Goal: Transaction & Acquisition: Download file/media

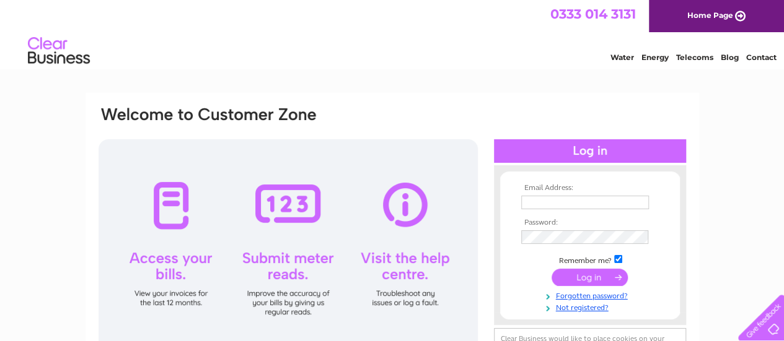
click at [569, 196] on input "text" at bounding box center [585, 203] width 128 height 14
type input "michael@huddersfieldtextiles.com"
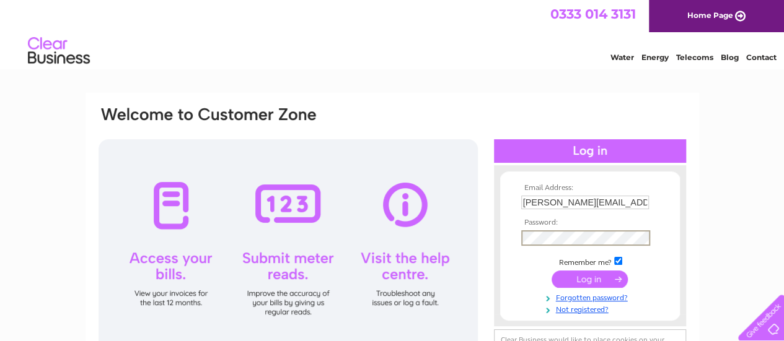
click at [551, 271] on input "submit" at bounding box center [589, 279] width 76 height 17
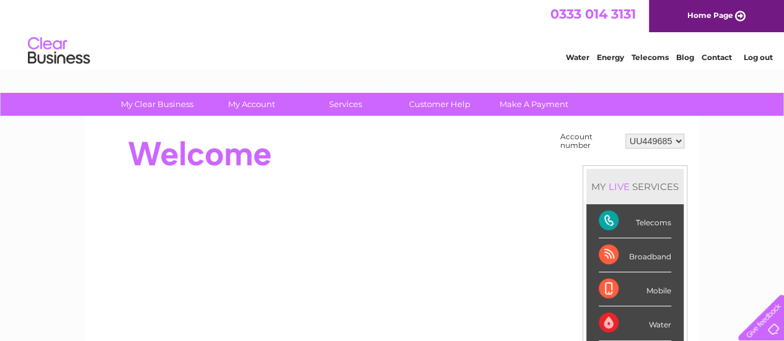
click at [393, 147] on div at bounding box center [322, 155] width 451 height 50
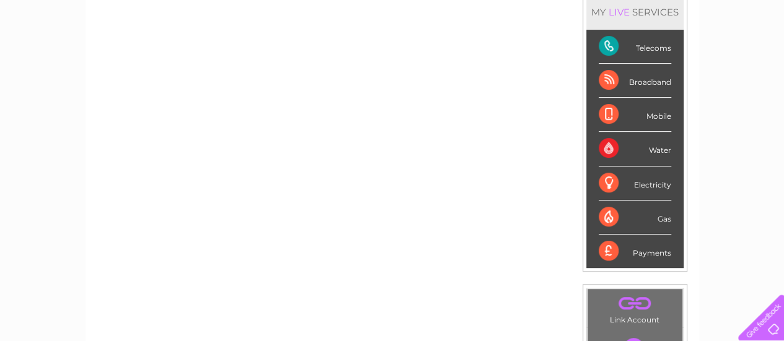
scroll to position [174, 0]
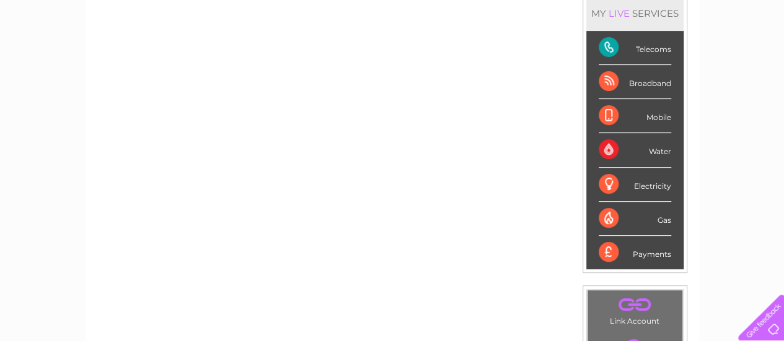
click at [666, 185] on div "Electricity" at bounding box center [635, 185] width 72 height 34
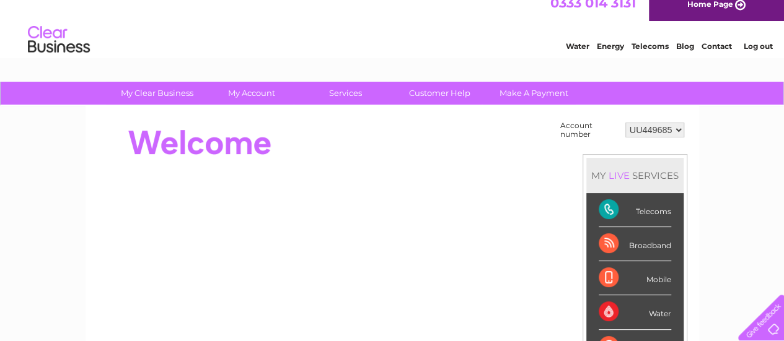
scroll to position [0, 0]
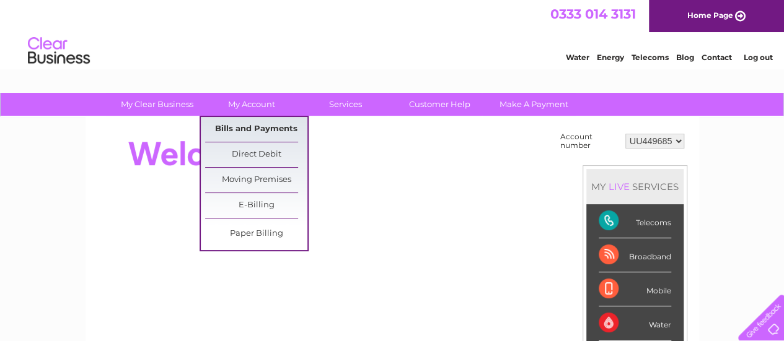
click at [239, 128] on link "Bills and Payments" at bounding box center [256, 129] width 102 height 25
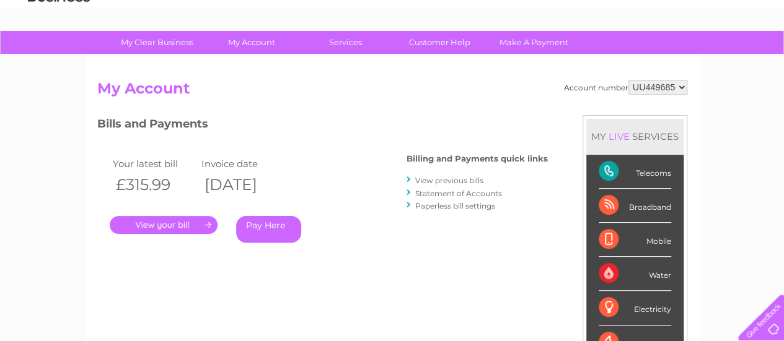
scroll to position [25, 0]
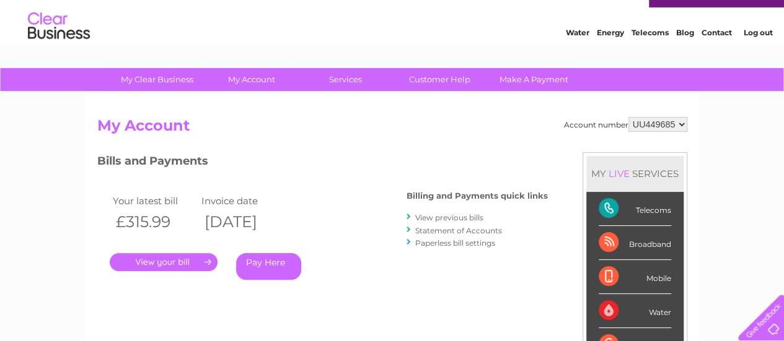
click at [201, 263] on link "." at bounding box center [164, 262] width 108 height 18
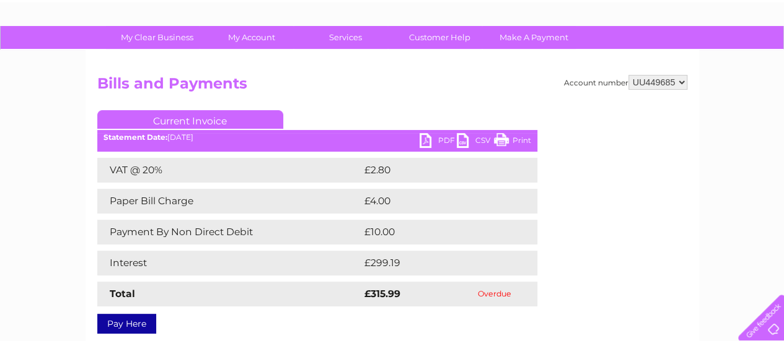
scroll to position [50, 0]
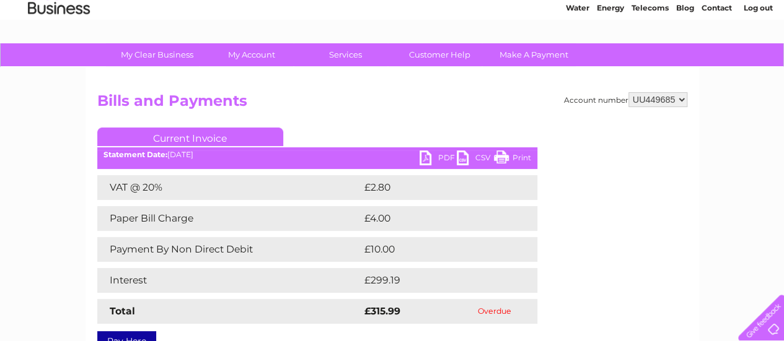
click at [485, 160] on link "CSV" at bounding box center [475, 160] width 37 height 18
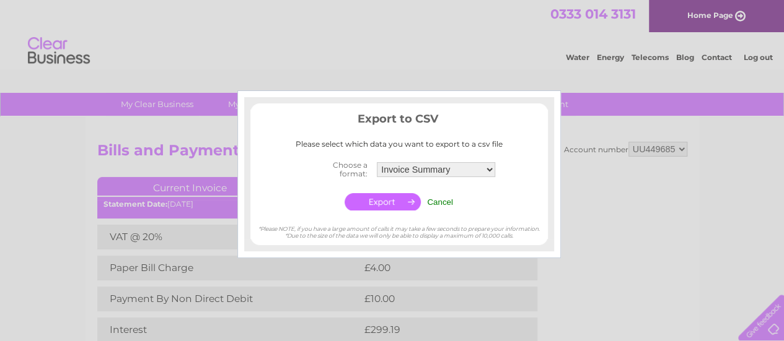
click at [378, 204] on input "button" at bounding box center [383, 201] width 76 height 17
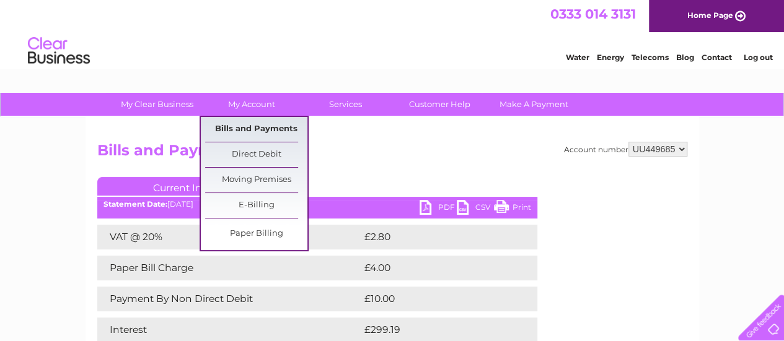
click at [263, 133] on link "Bills and Payments" at bounding box center [256, 129] width 102 height 25
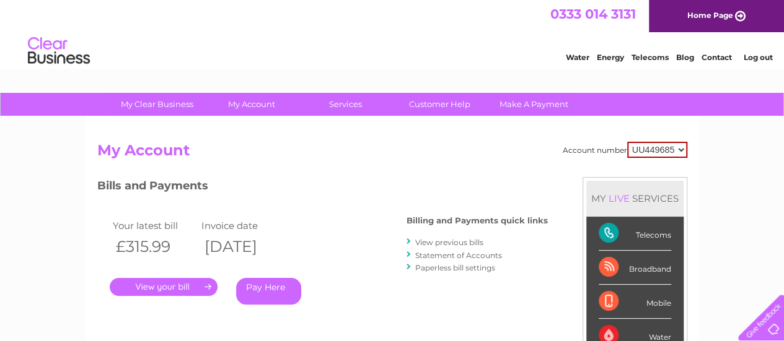
click at [326, 177] on div "Account number UU449685 My Account MY LIVE SERVICES Telecoms Broadband Mobile W…" at bounding box center [392, 328] width 590 height 373
click at [446, 240] on link "View previous bills" at bounding box center [449, 242] width 68 height 9
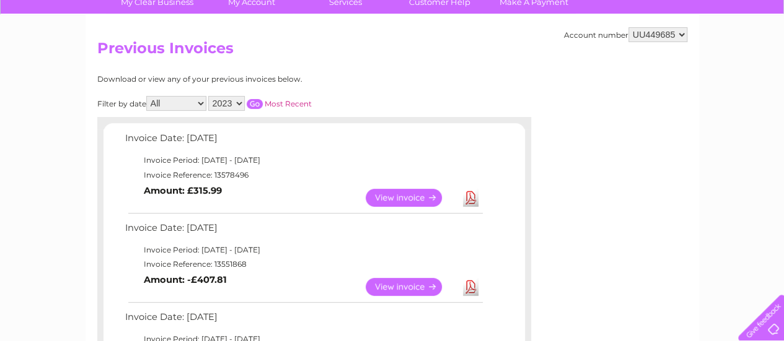
scroll to position [87, 0]
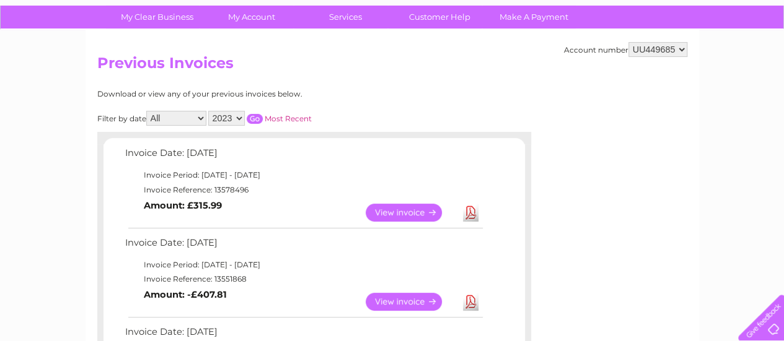
click at [239, 120] on select "2023 2022 2021 2020" at bounding box center [226, 118] width 37 height 15
select select "2020"
click at [209, 111] on select "2023 2022 2021 2020" at bounding box center [226, 118] width 37 height 15
click at [252, 120] on input "button" at bounding box center [255, 119] width 16 height 10
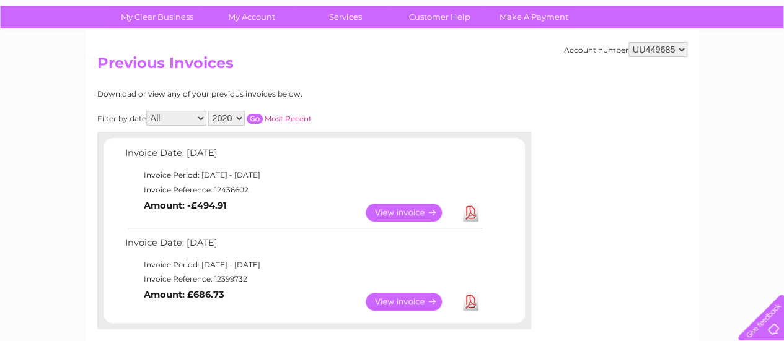
click at [400, 302] on link "View" at bounding box center [411, 302] width 91 height 18
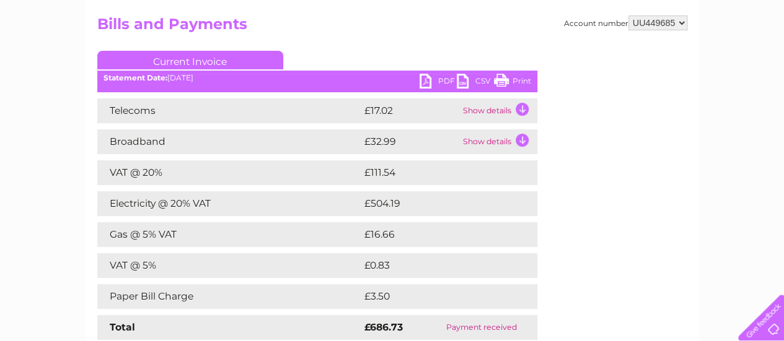
scroll to position [124, 0]
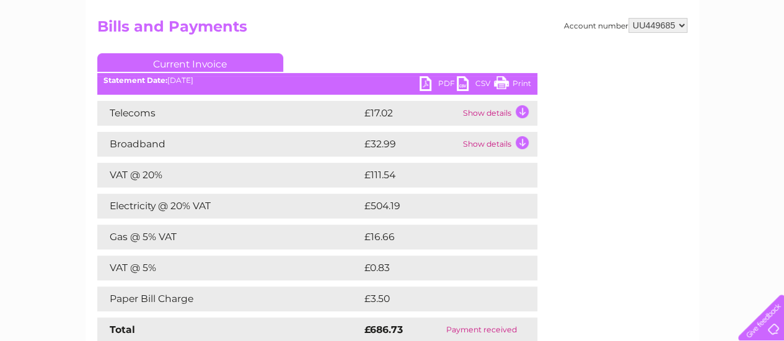
click at [434, 82] on link "PDF" at bounding box center [438, 85] width 37 height 18
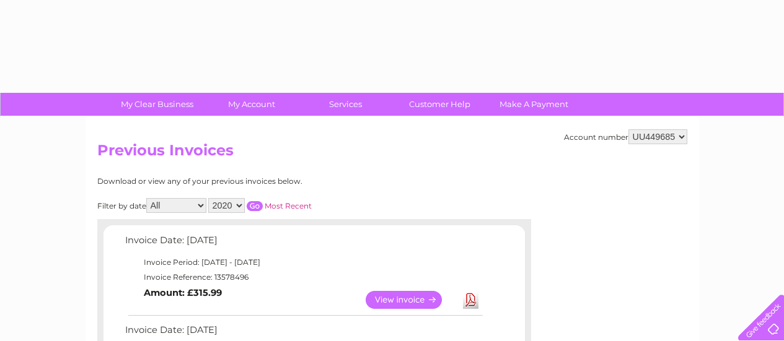
select select "2020"
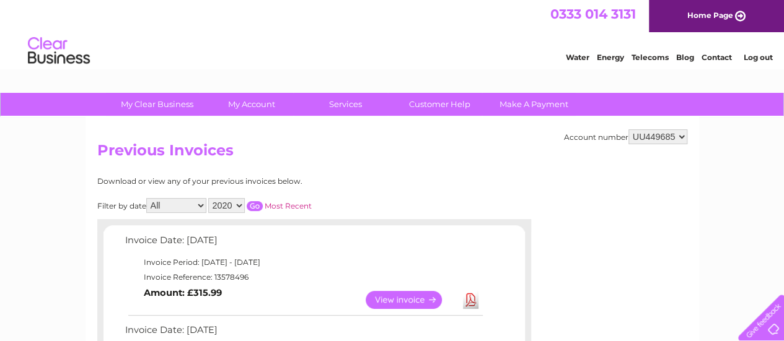
click at [239, 206] on select "2023 2022 2021 2020" at bounding box center [226, 205] width 37 height 15
click at [220, 205] on select "2023 2022 2021 2020" at bounding box center [226, 205] width 37 height 15
click at [209, 198] on select "2023 2022 2021 2020" at bounding box center [226, 205] width 37 height 15
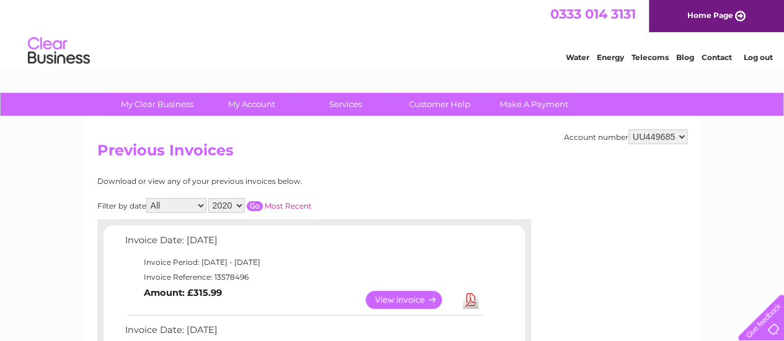
click at [255, 208] on input "button" at bounding box center [255, 206] width 16 height 10
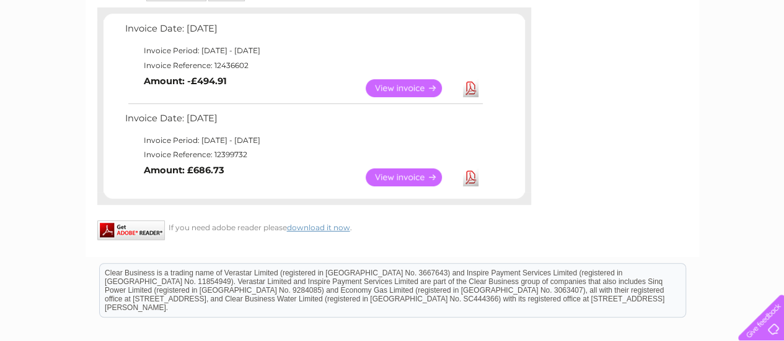
scroll to position [174, 0]
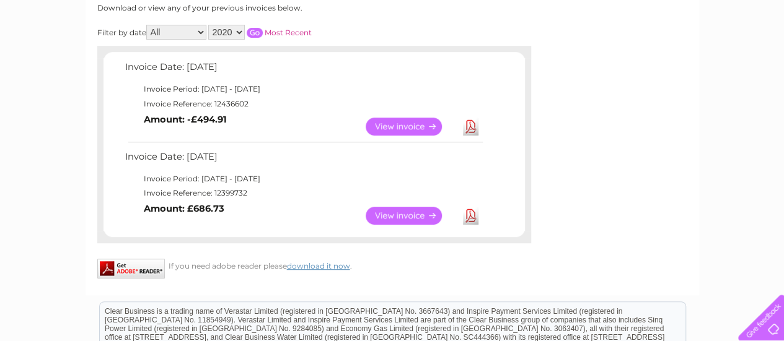
click at [393, 123] on link "View" at bounding box center [411, 127] width 91 height 18
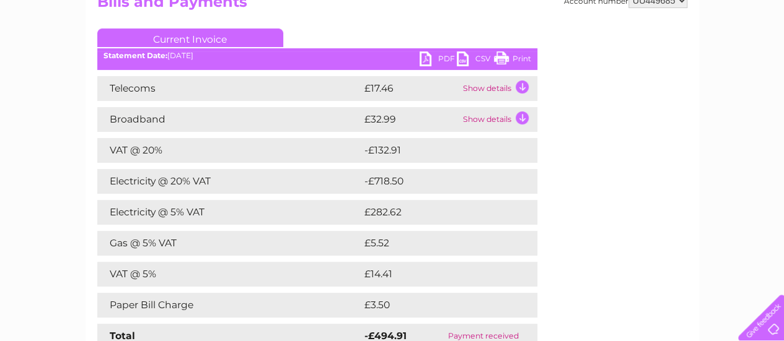
scroll to position [124, 0]
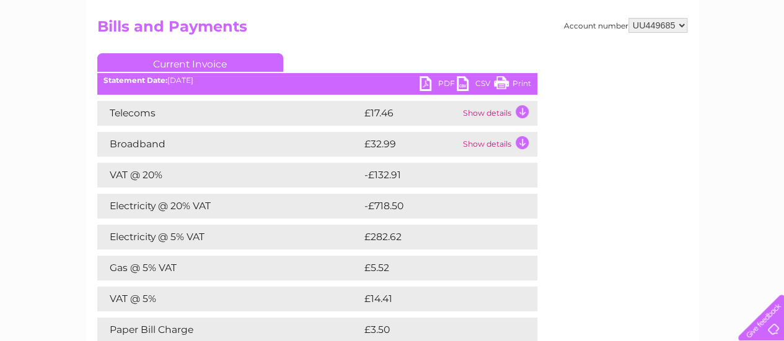
click at [429, 82] on link "PDF" at bounding box center [438, 85] width 37 height 18
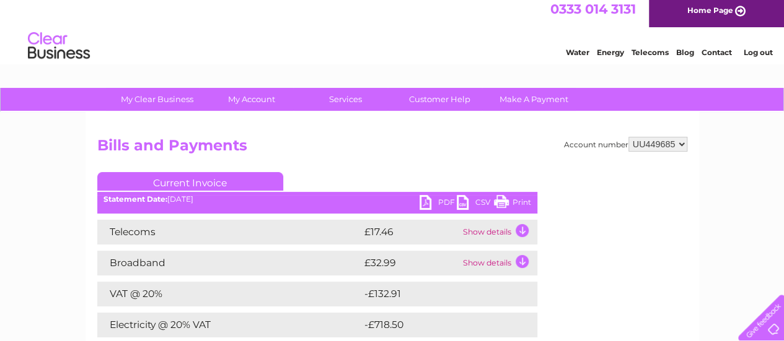
scroll to position [0, 0]
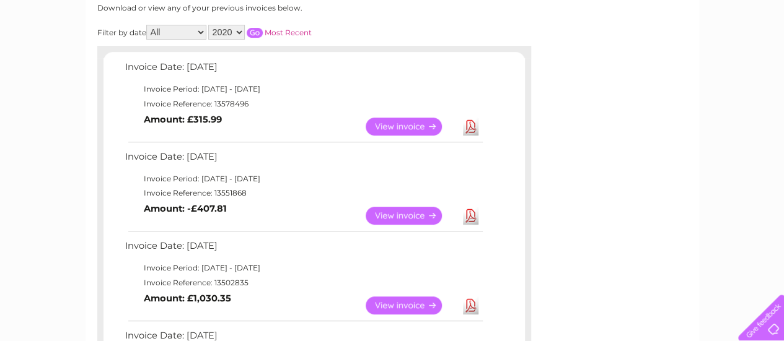
click at [253, 33] on input "button" at bounding box center [255, 33] width 16 height 10
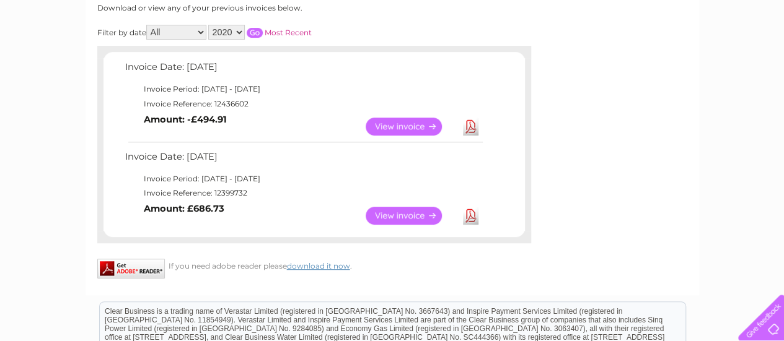
click at [237, 33] on select "2023 2022 2021 2020" at bounding box center [226, 32] width 37 height 15
select select "2021"
click at [209, 25] on select "2023 2022 2021 2020" at bounding box center [226, 32] width 37 height 15
click at [258, 33] on input "button" at bounding box center [255, 33] width 16 height 10
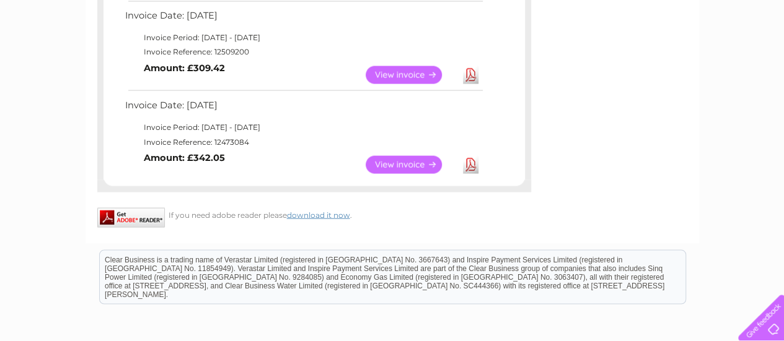
scroll to position [1165, 0]
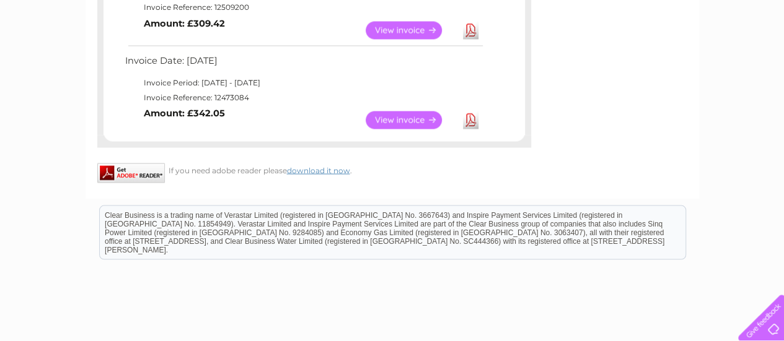
click at [404, 121] on link "View" at bounding box center [411, 120] width 91 height 18
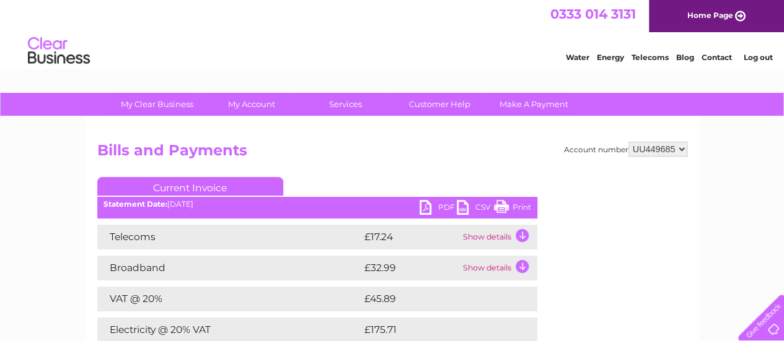
click at [436, 208] on link "PDF" at bounding box center [438, 209] width 37 height 18
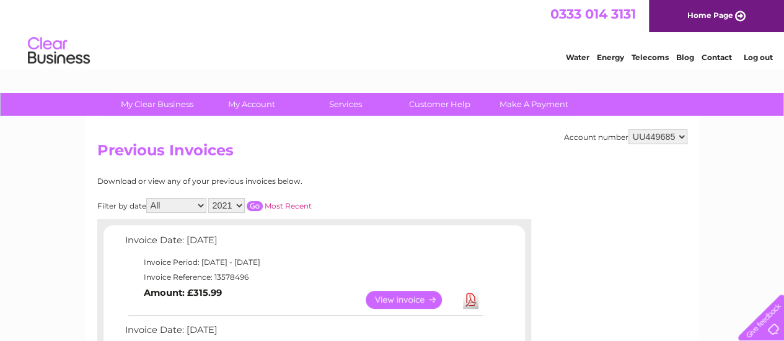
click at [229, 206] on select "2023 2022 2021 2020" at bounding box center [226, 205] width 37 height 15
select select "2020"
click at [209, 198] on select "2023 2022 2021 2020" at bounding box center [226, 205] width 37 height 15
click at [255, 205] on input "button" at bounding box center [255, 206] width 16 height 10
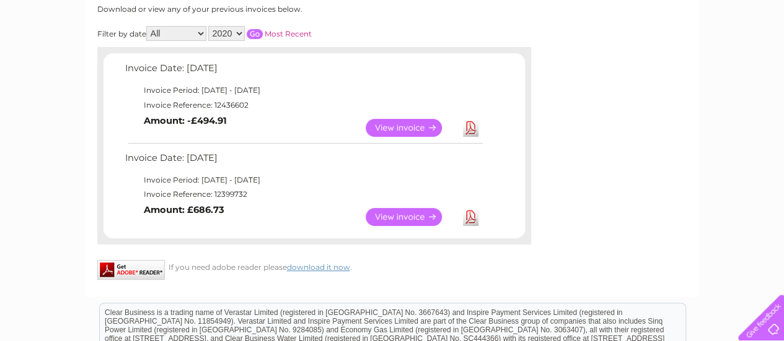
scroll to position [273, 0]
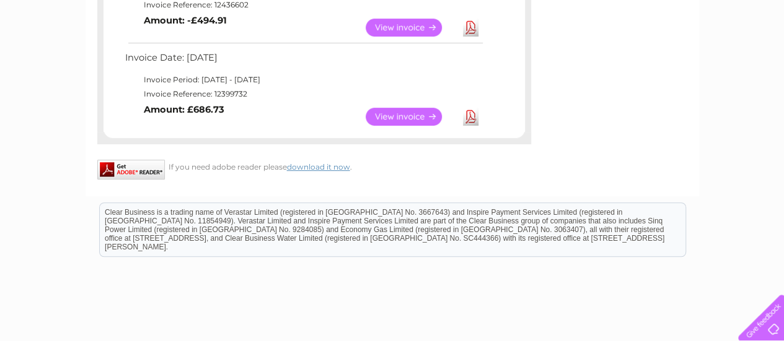
click at [400, 114] on link "View" at bounding box center [411, 117] width 91 height 18
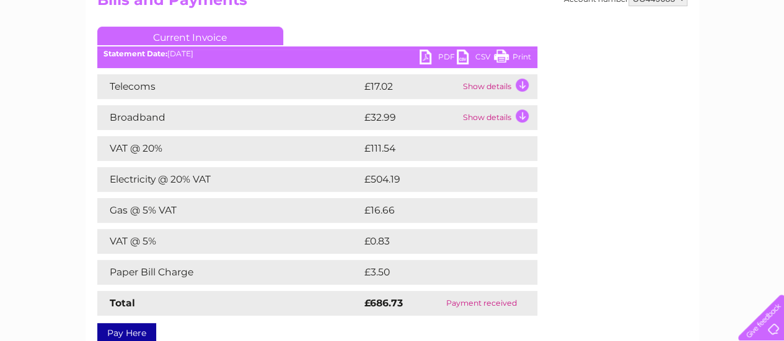
scroll to position [149, 0]
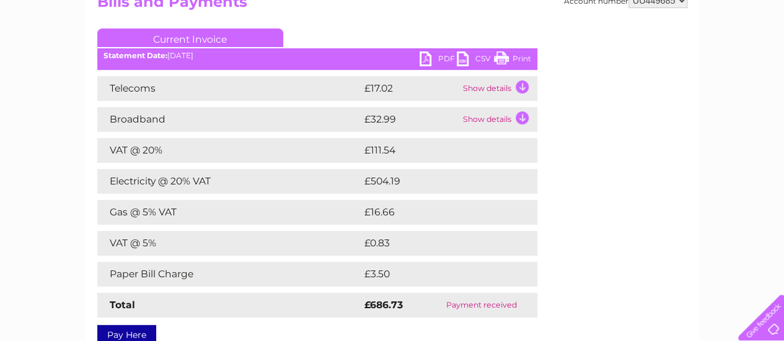
click at [436, 61] on link "PDF" at bounding box center [438, 60] width 37 height 18
click at [84, 46] on div "My Clear Business Login Details My Details My Preferences Link Account My Accou…" at bounding box center [392, 254] width 784 height 621
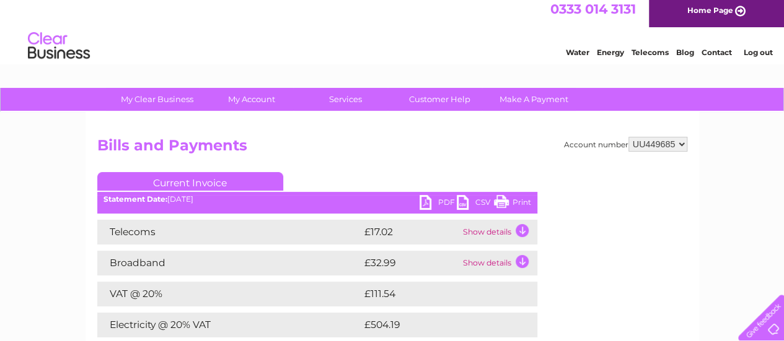
scroll to position [0, 0]
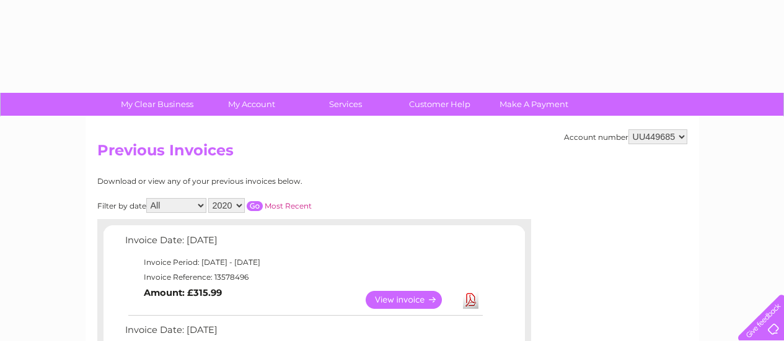
select select "2020"
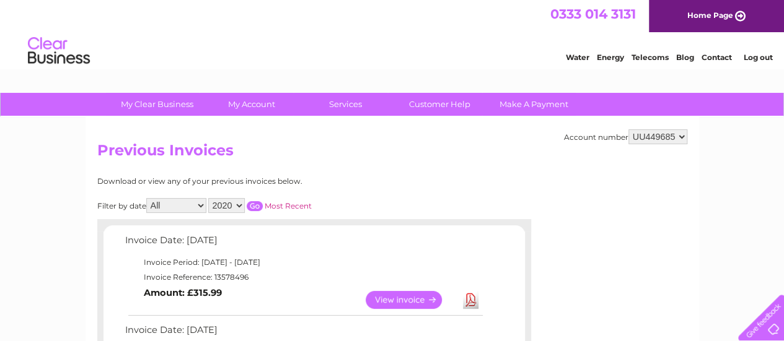
click at [252, 207] on input "button" at bounding box center [255, 206] width 16 height 10
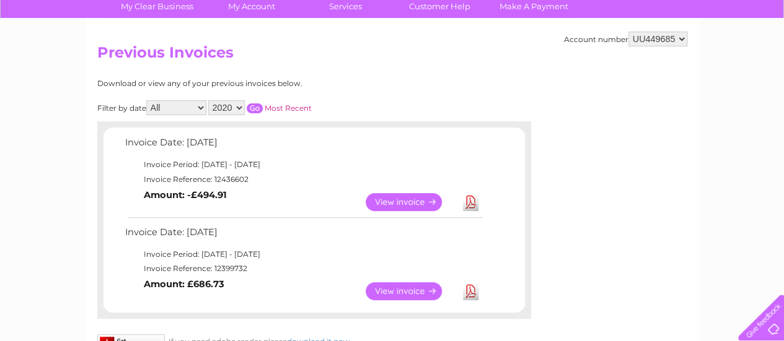
scroll to position [99, 0]
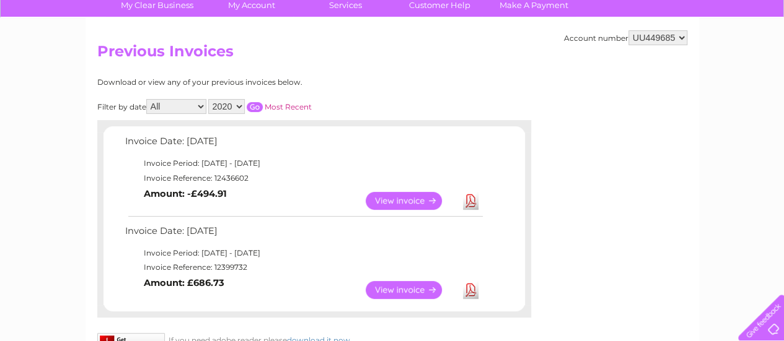
click at [419, 200] on link "View" at bounding box center [411, 201] width 91 height 18
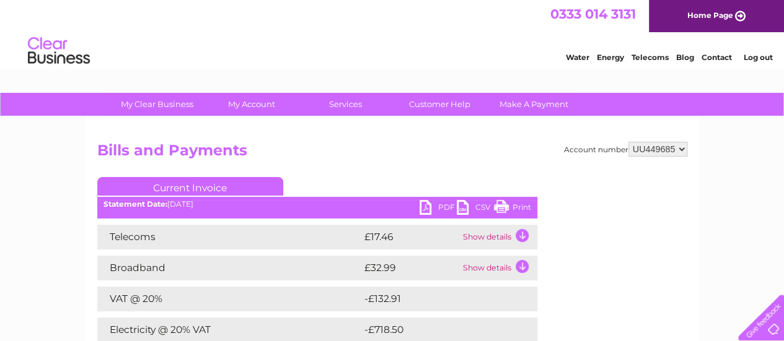
click at [429, 206] on link "PDF" at bounding box center [438, 209] width 37 height 18
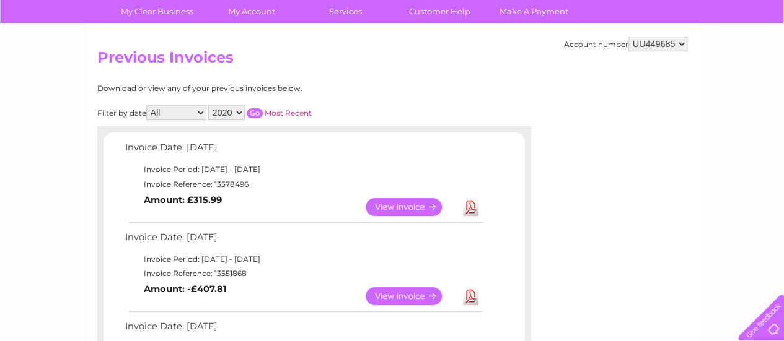
click at [237, 113] on select "2023 2022 2021 2020" at bounding box center [226, 112] width 37 height 15
select select "2021"
click at [209, 105] on select "2023 2022 2021 2020" at bounding box center [226, 112] width 37 height 15
click at [254, 112] on input "button" at bounding box center [255, 113] width 16 height 10
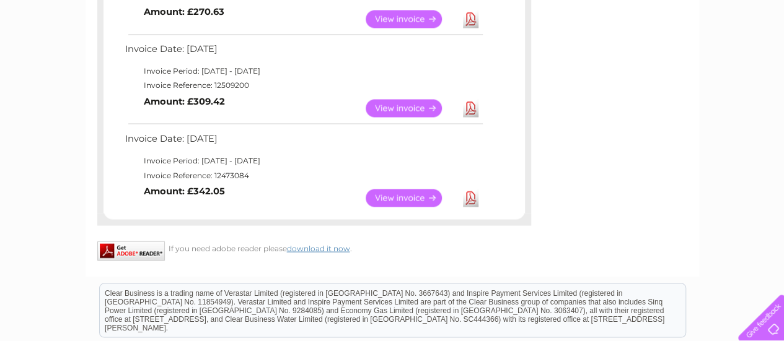
scroll to position [1070, 0]
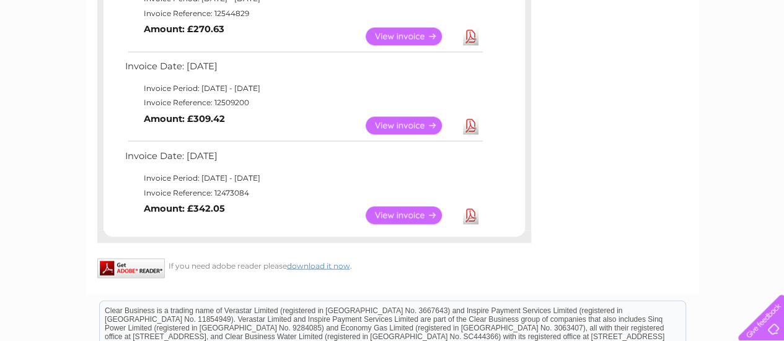
click at [392, 125] on link "View" at bounding box center [411, 125] width 91 height 18
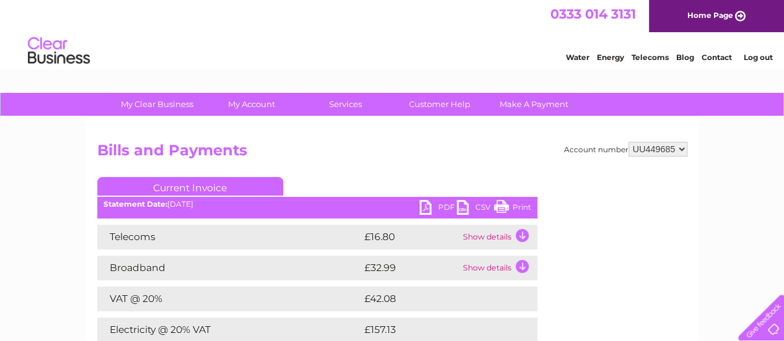
click at [426, 206] on link "PDF" at bounding box center [438, 209] width 37 height 18
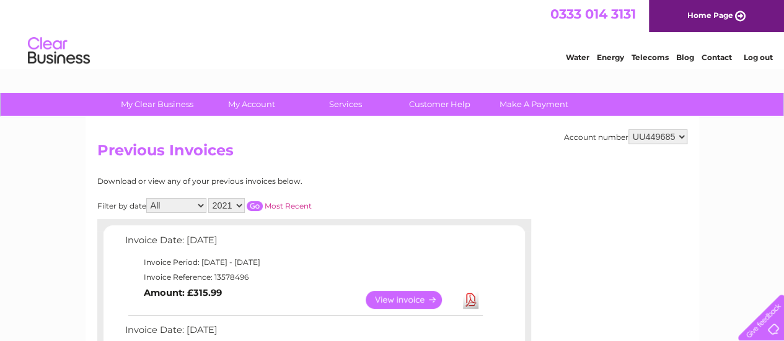
click at [251, 204] on input "button" at bounding box center [255, 206] width 16 height 10
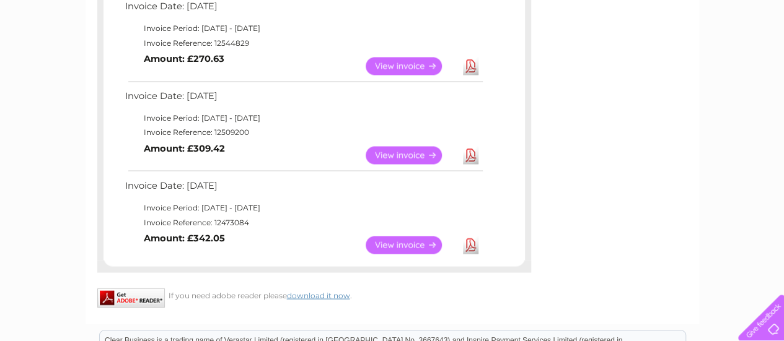
scroll to position [1091, 0]
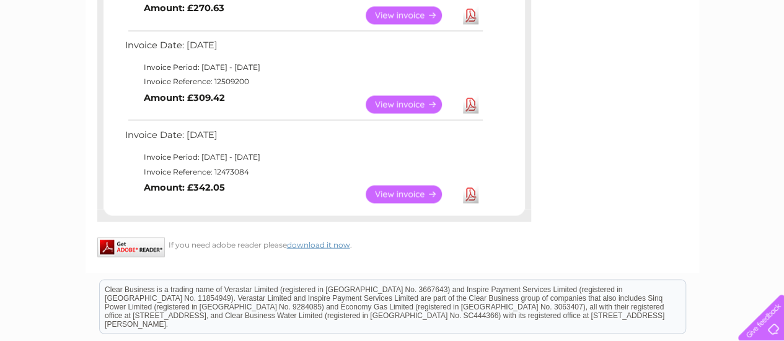
click at [470, 191] on link "Download" at bounding box center [470, 194] width 15 height 18
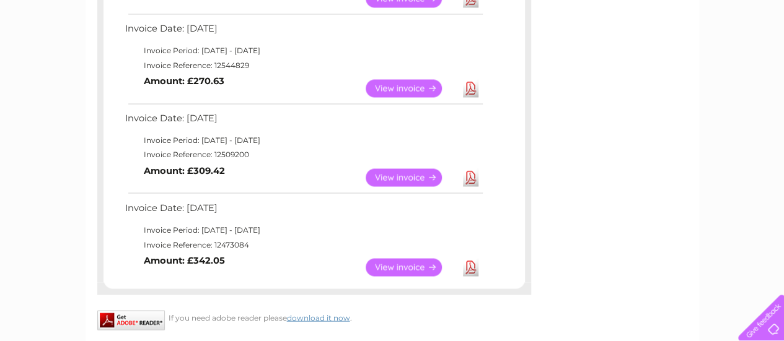
scroll to position [1016, 0]
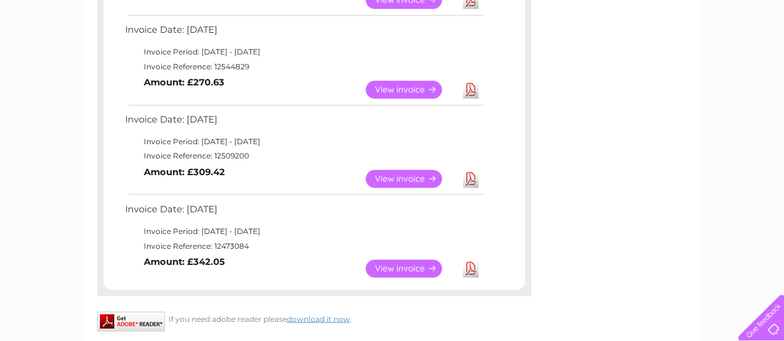
click at [470, 88] on link "Download" at bounding box center [470, 90] width 15 height 18
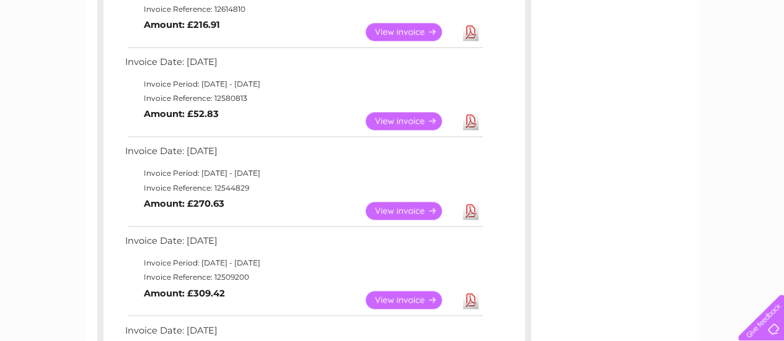
scroll to position [892, 0]
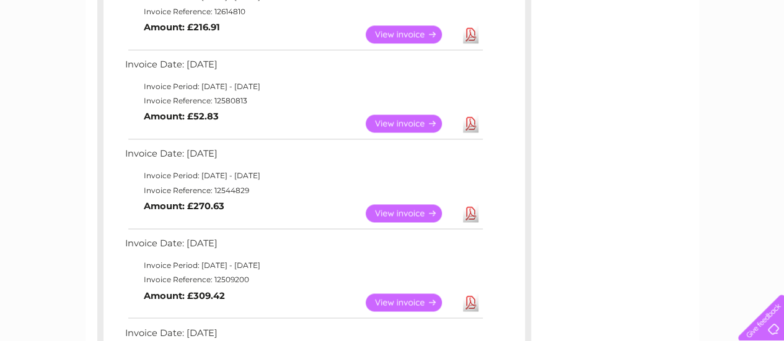
click at [467, 125] on link "Download" at bounding box center [470, 124] width 15 height 18
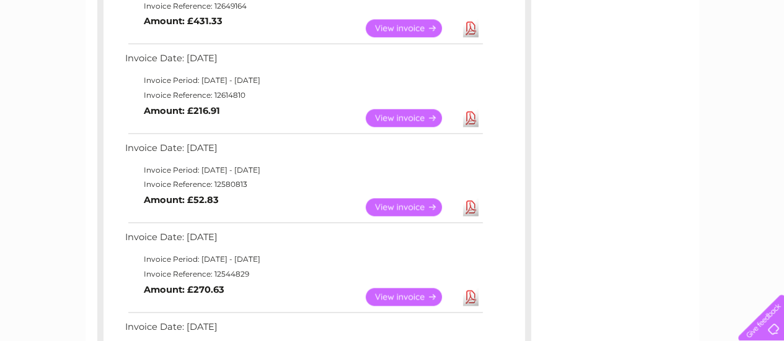
scroll to position [793, 0]
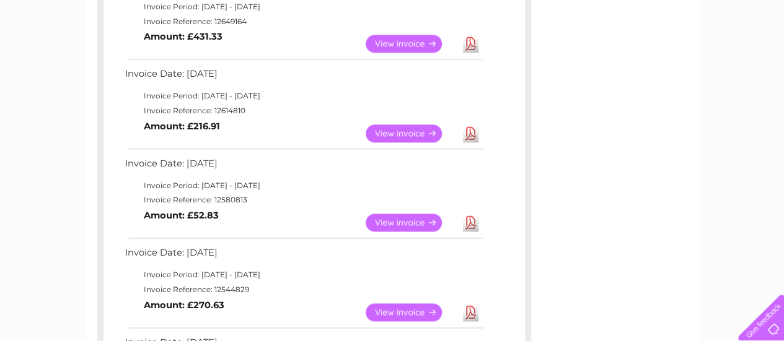
click at [472, 132] on link "Download" at bounding box center [470, 134] width 15 height 18
click at [73, 157] on div "My Clear Business Login Details My Details My Preferences Link Account My Accou…" at bounding box center [392, 41] width 784 height 1483
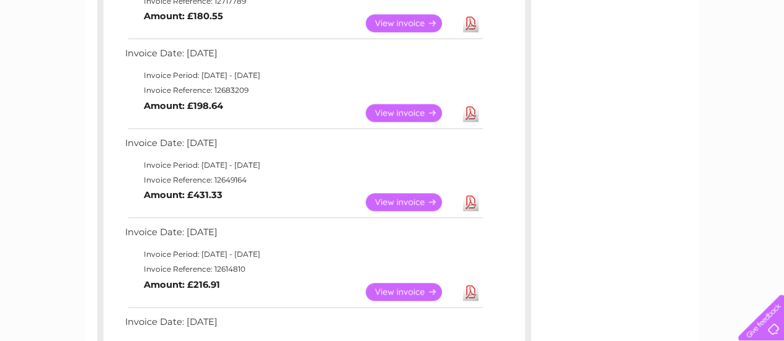
scroll to position [620, 0]
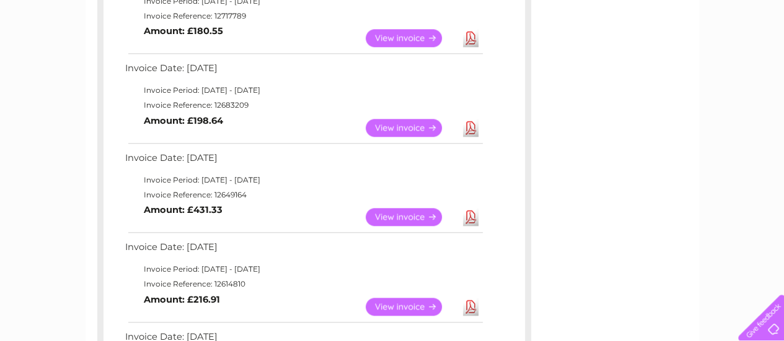
click at [470, 214] on link "Download" at bounding box center [470, 217] width 15 height 18
click at [436, 152] on td "Invoice Date: [DATE]" at bounding box center [303, 161] width 362 height 23
click at [473, 126] on link "Download" at bounding box center [470, 128] width 15 height 18
drag, startPoint x: 284, startPoint y: 63, endPoint x: 298, endPoint y: 49, distance: 19.7
click at [284, 63] on td "Invoice Date: [DATE]" at bounding box center [303, 71] width 362 height 23
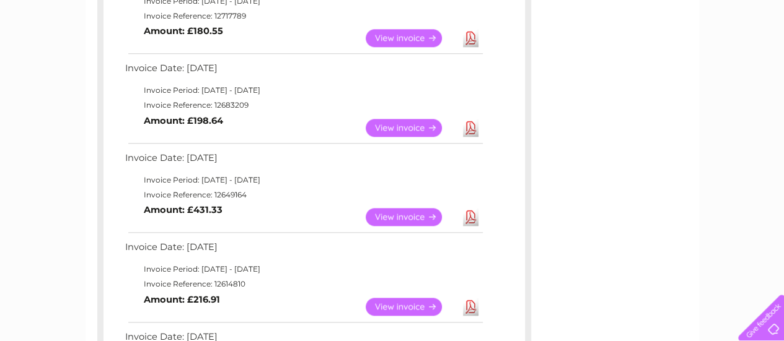
click at [471, 43] on link "Download" at bounding box center [470, 38] width 15 height 18
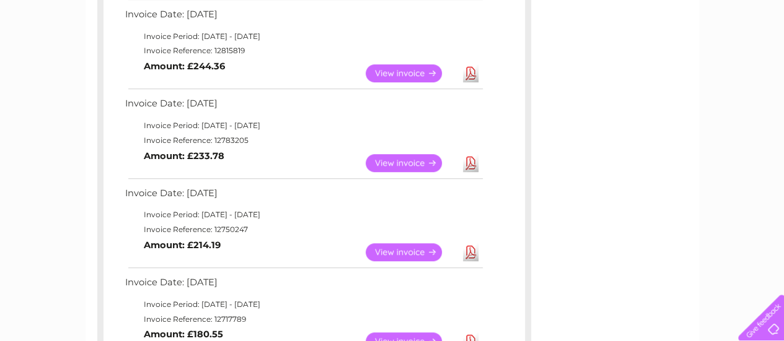
scroll to position [297, 0]
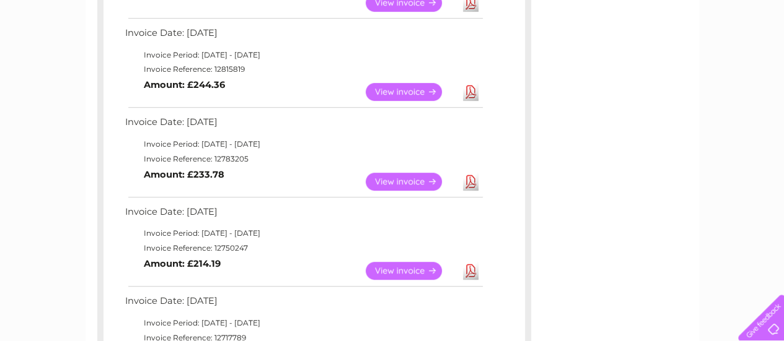
click at [466, 271] on link "Download" at bounding box center [470, 271] width 15 height 18
click at [468, 180] on link "Download" at bounding box center [470, 182] width 15 height 18
click at [310, 187] on td "View Download Amount: £233.78" at bounding box center [303, 182] width 362 height 30
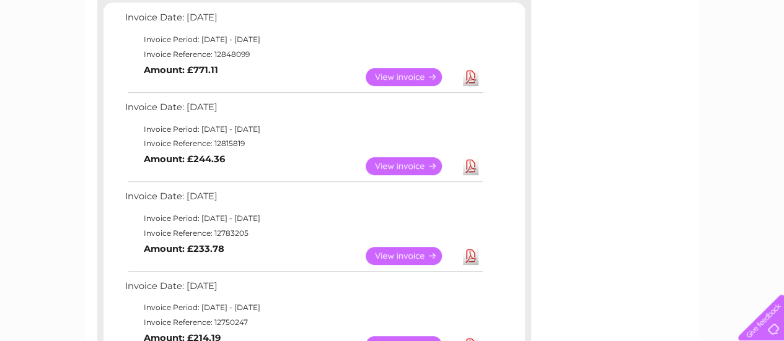
scroll to position [198, 0]
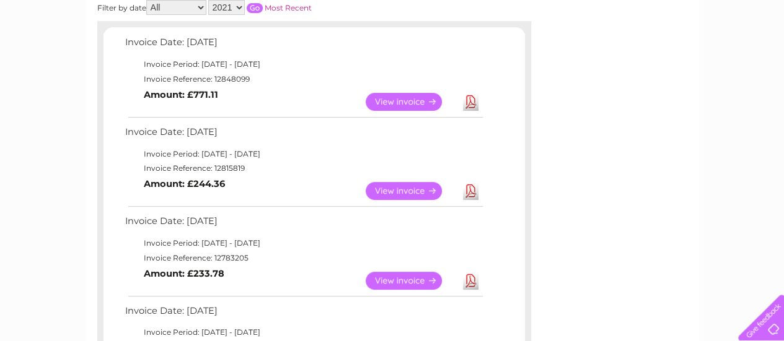
click at [469, 190] on link "Download" at bounding box center [470, 191] width 15 height 18
click at [475, 101] on link "Download" at bounding box center [470, 102] width 15 height 18
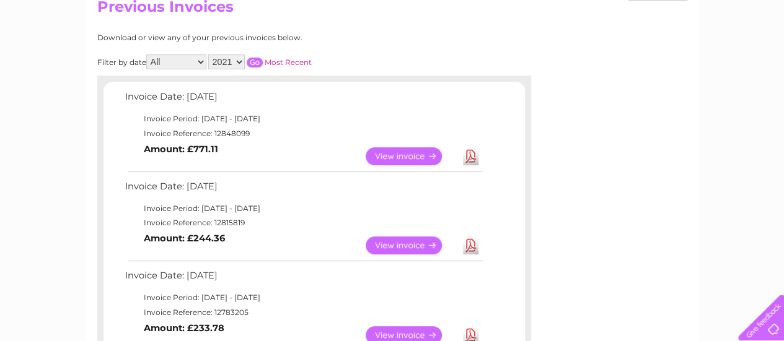
scroll to position [124, 0]
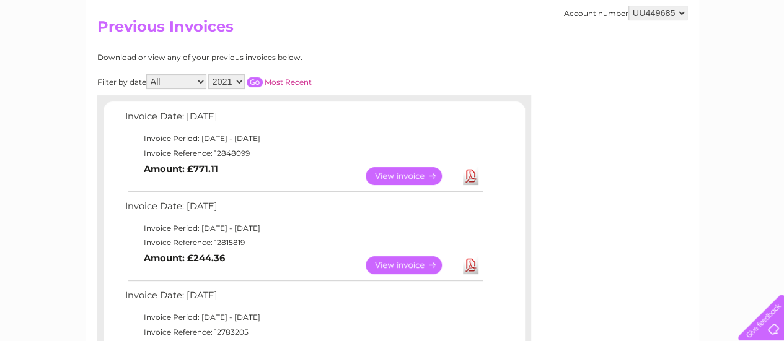
click at [238, 82] on select "2023 2022 2021 2020" at bounding box center [226, 81] width 37 height 15
select select "2022"
click at [209, 74] on select "2023 2022 2021 2020" at bounding box center [226, 81] width 37 height 15
click at [257, 82] on input "button" at bounding box center [255, 82] width 16 height 10
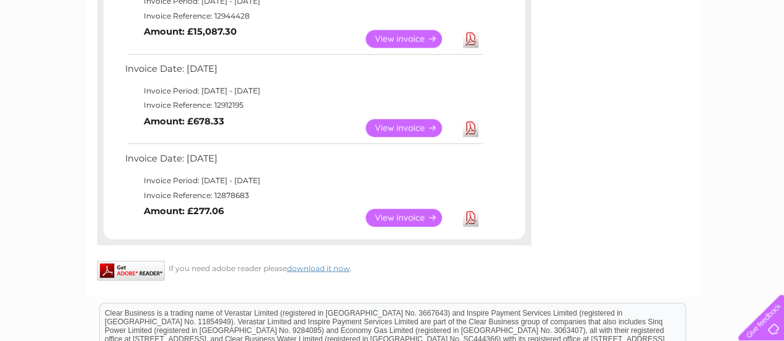
scroll to position [1068, 0]
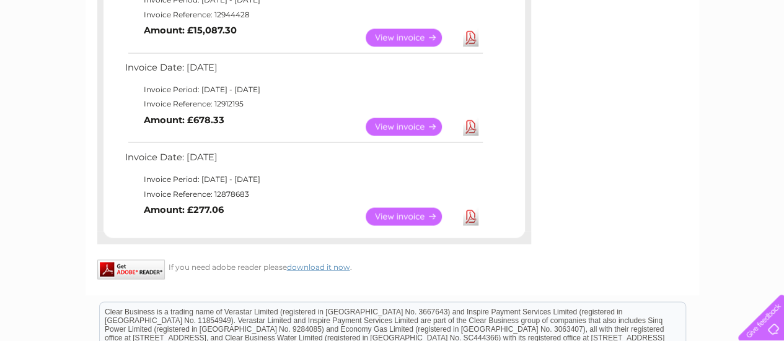
click at [472, 218] on link "Download" at bounding box center [470, 217] width 15 height 18
click at [476, 126] on link "Download" at bounding box center [470, 127] width 15 height 18
click at [398, 74] on td "Invoice Date: [DATE]" at bounding box center [303, 70] width 362 height 23
click at [471, 38] on link "Download" at bounding box center [470, 38] width 15 height 18
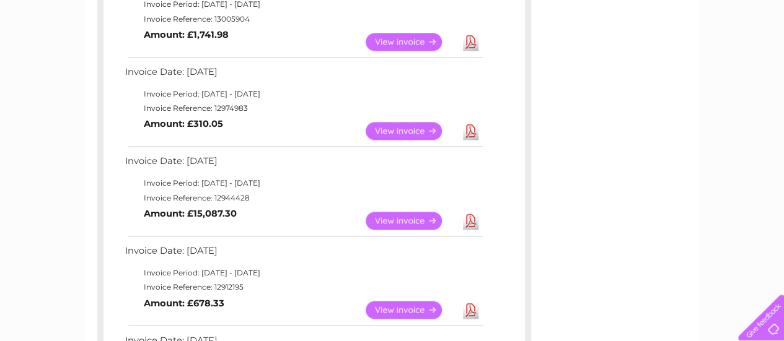
scroll to position [870, 0]
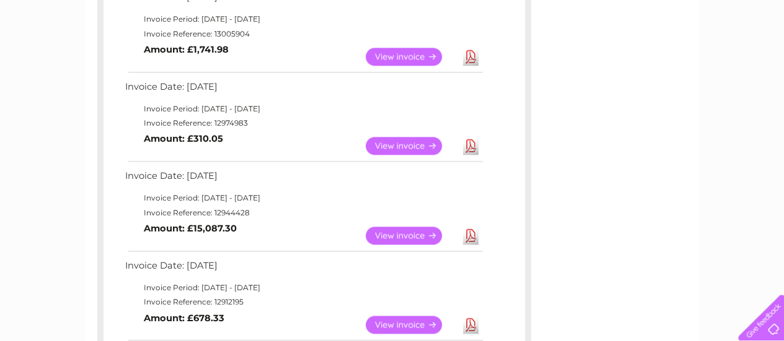
click at [472, 149] on link "Download" at bounding box center [470, 146] width 15 height 18
click at [292, 50] on td "View Download Amount: £1,741.98" at bounding box center [303, 57] width 362 height 30
click at [472, 58] on link "Download" at bounding box center [470, 57] width 15 height 18
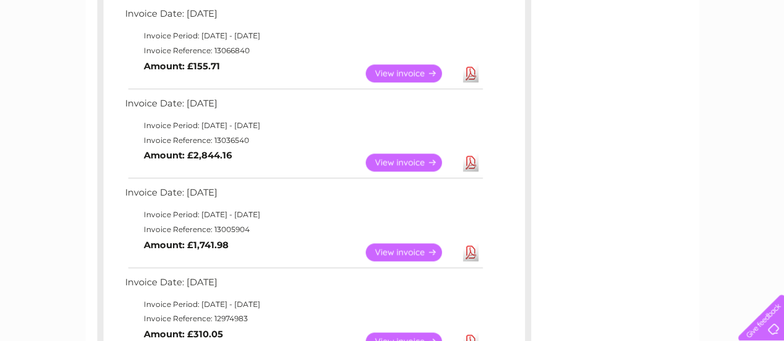
scroll to position [672, 0]
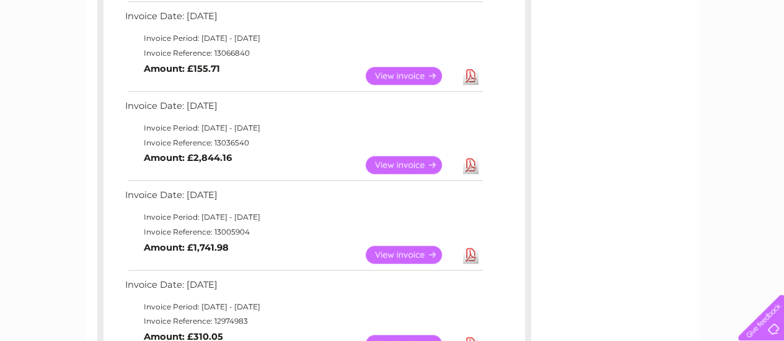
click at [470, 165] on link "Download" at bounding box center [470, 165] width 15 height 18
click at [404, 75] on link "View" at bounding box center [411, 76] width 91 height 18
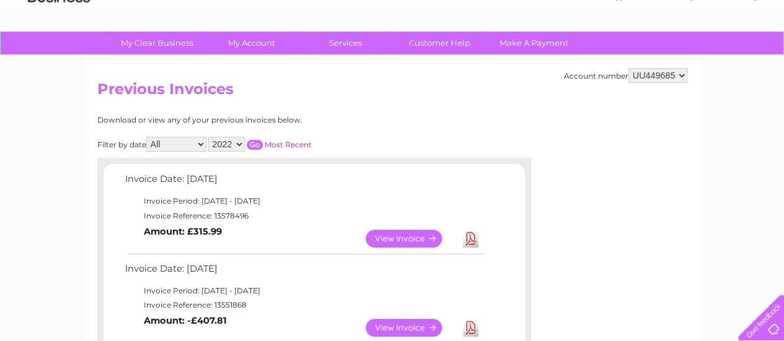
scroll to position [61, 0]
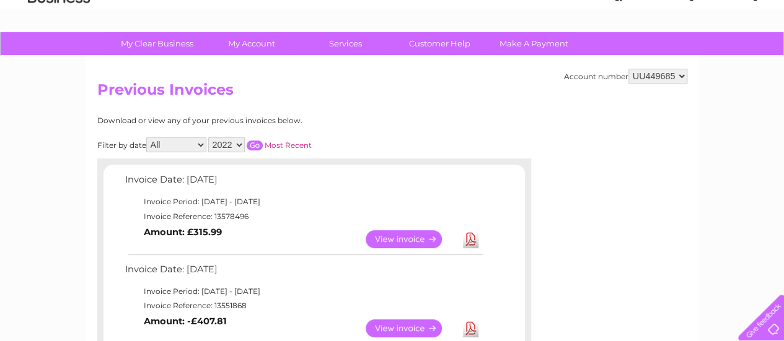
click at [254, 145] on input "button" at bounding box center [255, 146] width 16 height 10
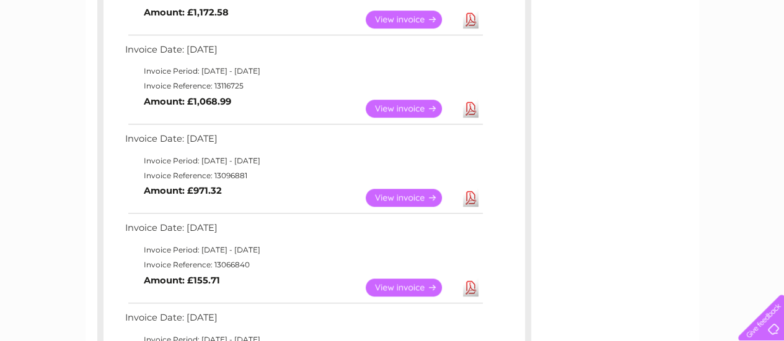
scroll to position [435, 0]
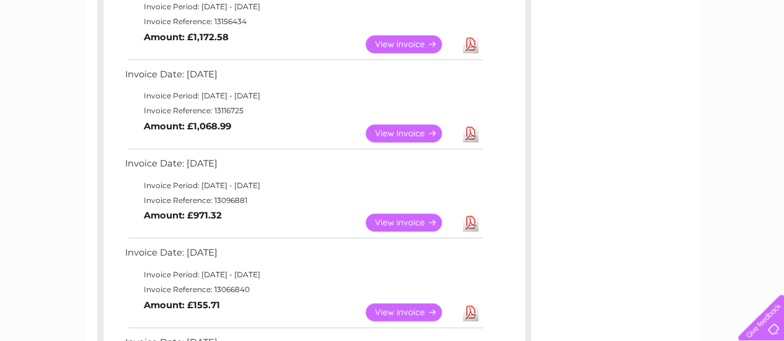
click at [473, 307] on link "Download" at bounding box center [470, 313] width 15 height 18
click at [468, 224] on link "Download" at bounding box center [470, 223] width 15 height 18
click at [472, 133] on link "Download" at bounding box center [470, 134] width 15 height 18
click at [472, 43] on link "Download" at bounding box center [470, 44] width 15 height 18
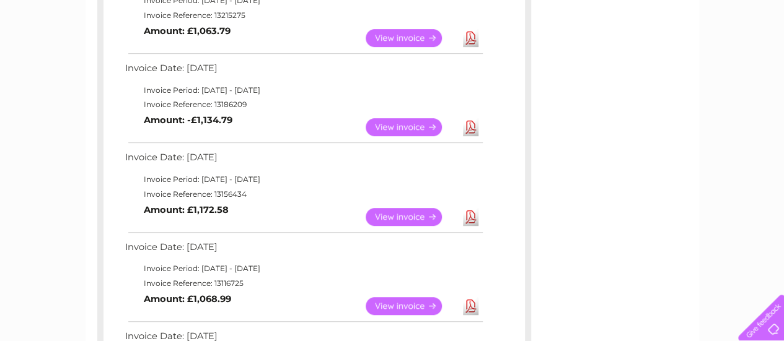
scroll to position [261, 0]
click at [472, 126] on link "Download" at bounding box center [470, 128] width 15 height 18
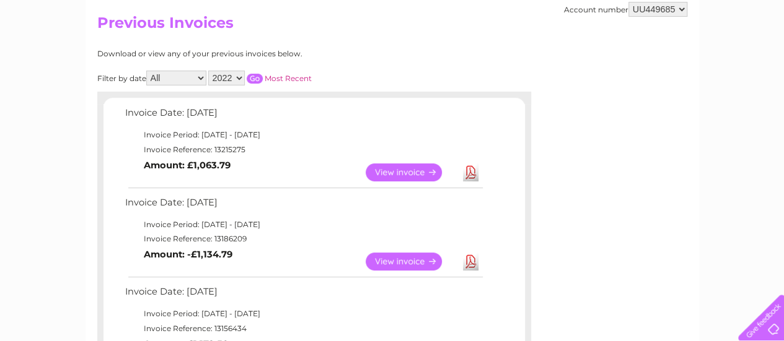
scroll to position [113, 0]
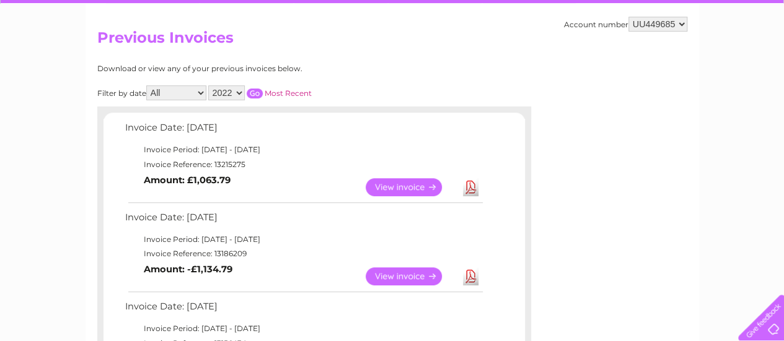
click at [475, 188] on link "Download" at bounding box center [470, 187] width 15 height 18
click at [240, 94] on select "2023 2022 2021 2020" at bounding box center [226, 93] width 37 height 15
select select "2023"
click at [209, 86] on select "2023 2022 2021 2020" at bounding box center [226, 93] width 37 height 15
click at [249, 91] on input "button" at bounding box center [255, 94] width 16 height 10
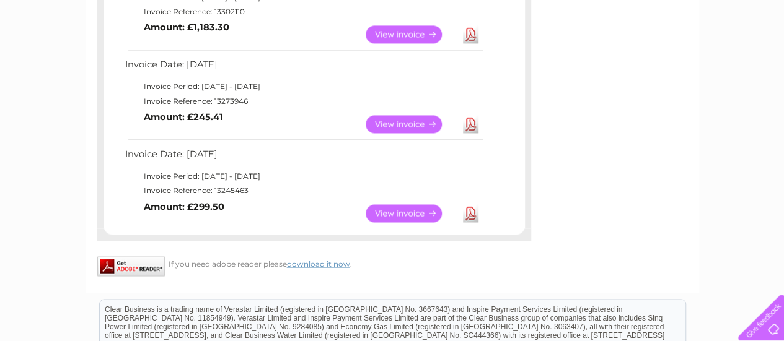
scroll to position [980, 0]
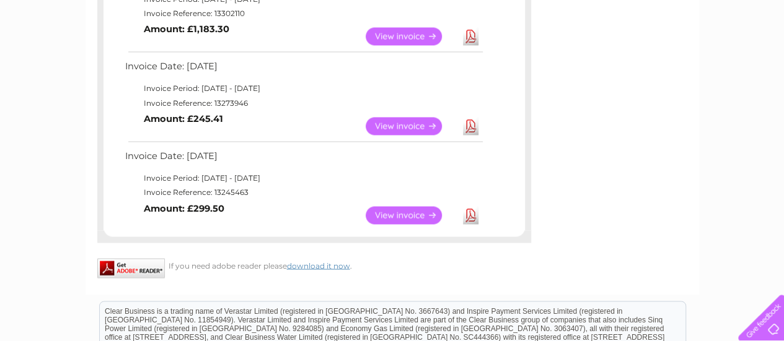
click at [473, 219] on link "Download" at bounding box center [470, 215] width 15 height 18
drag, startPoint x: 346, startPoint y: 90, endPoint x: 328, endPoint y: 79, distance: 20.6
click at [328, 79] on td "Invoice Date: [DATE]" at bounding box center [303, 69] width 362 height 23
click at [470, 126] on link "Download" at bounding box center [470, 126] width 15 height 18
click at [470, 35] on link "Download" at bounding box center [470, 36] width 15 height 18
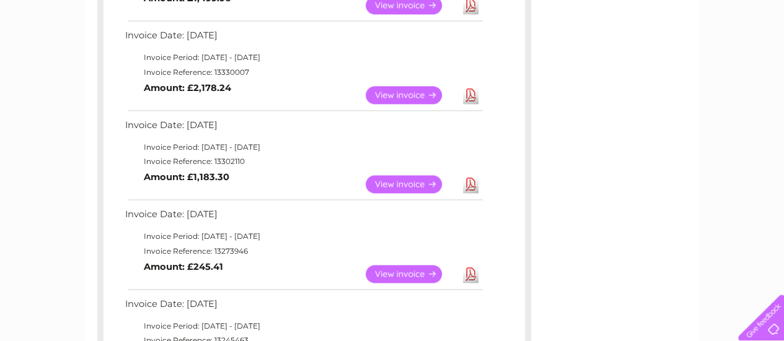
scroll to position [831, 0]
click at [468, 96] on link "Download" at bounding box center [470, 96] width 15 height 18
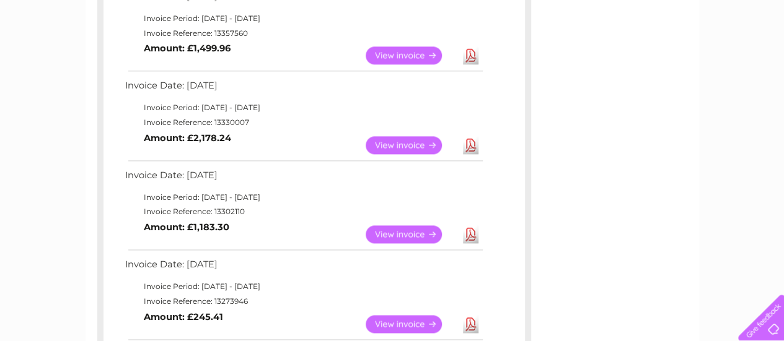
scroll to position [757, 0]
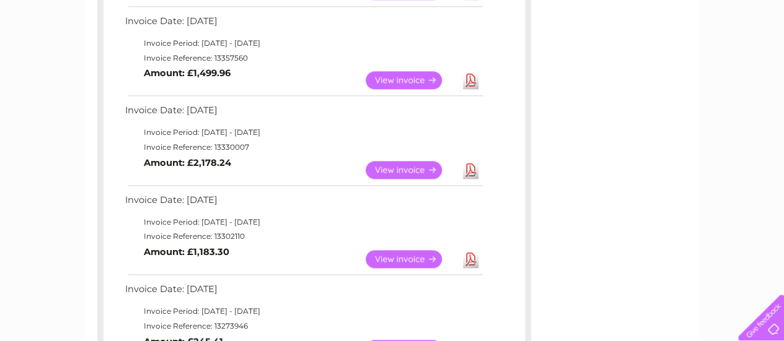
click at [471, 82] on link "Download" at bounding box center [470, 80] width 15 height 18
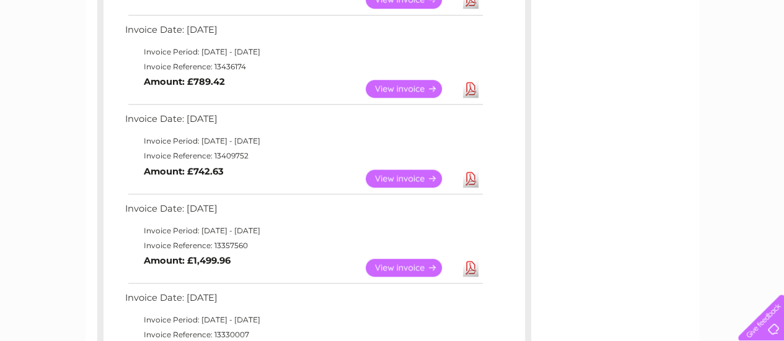
scroll to position [558, 0]
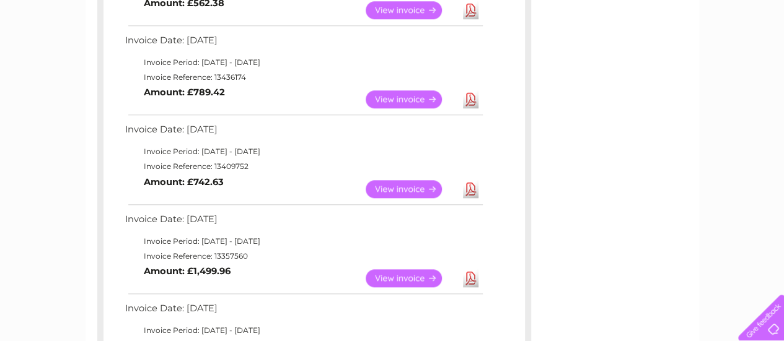
click at [470, 191] on link "Download" at bounding box center [470, 189] width 15 height 18
click at [312, 74] on td "Invoice Reference: 13436174" at bounding box center [303, 77] width 362 height 15
click at [473, 101] on link "Download" at bounding box center [470, 99] width 15 height 18
click at [116, 108] on div "Invoice Date: 09 November 2023 Invoice Period: 1 November 2023 - 30 November 20…" at bounding box center [313, 163] width 421 height 978
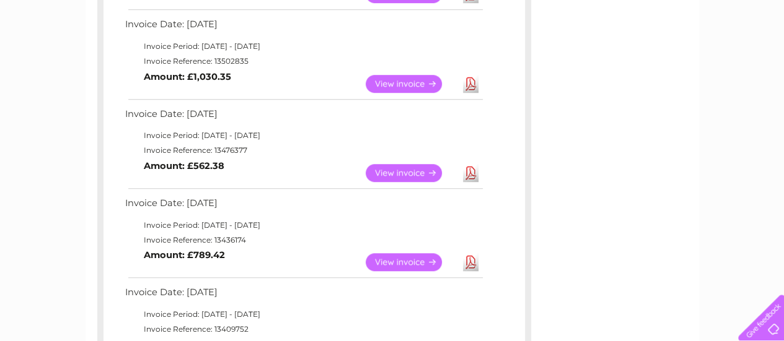
scroll to position [385, 0]
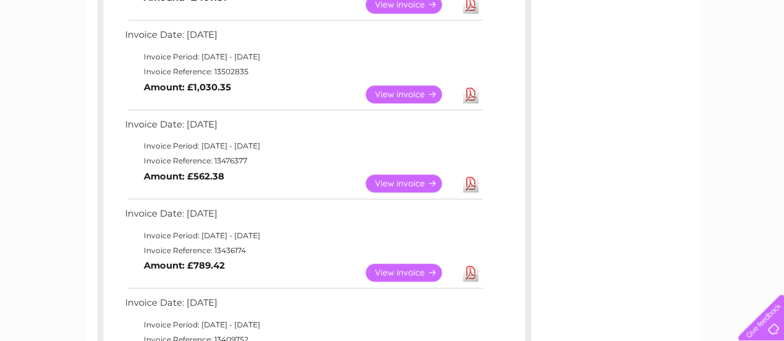
click at [468, 184] on link "Download" at bounding box center [470, 184] width 15 height 18
click at [405, 71] on td "Invoice Reference: 13502835" at bounding box center [303, 71] width 362 height 15
click at [470, 91] on link "Download" at bounding box center [470, 95] width 15 height 18
click at [470, 7] on link "Download" at bounding box center [470, 5] width 15 height 18
click at [498, 168] on div "Invoice Date: 09 November 2023 Invoice Period: 1 November 2023 - 30 November 20…" at bounding box center [313, 337] width 421 height 978
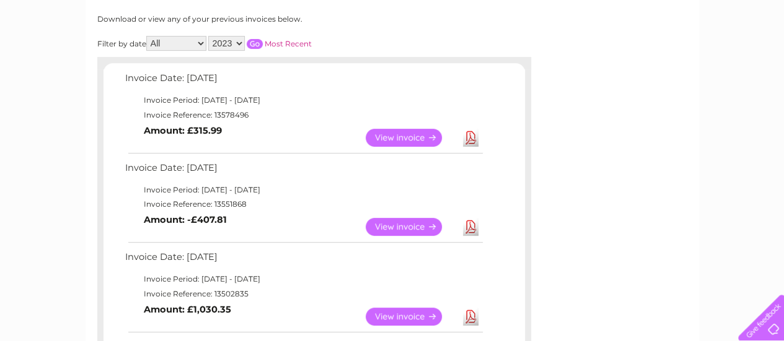
scroll to position [162, 0]
click at [470, 138] on link "Download" at bounding box center [470, 139] width 15 height 18
